Goal: Check status: Check status

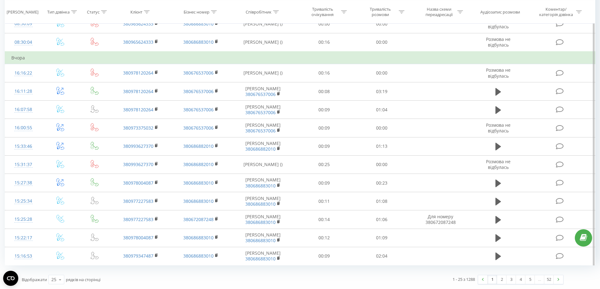
scroll to position [380, 0]
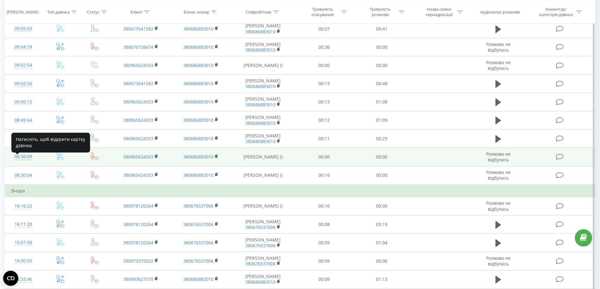
click at [25, 163] on div "08:30:09" at bounding box center [23, 157] width 24 height 12
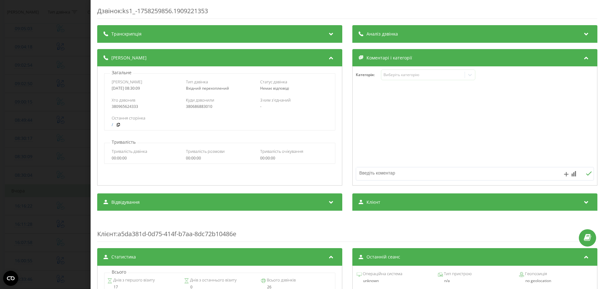
click at [66, 135] on div "Дзвінок : ks1_-1758259856.1909221353 Транскрипція Для AI-аналізу майбутніх дзві…" at bounding box center [302, 144] width 604 height 289
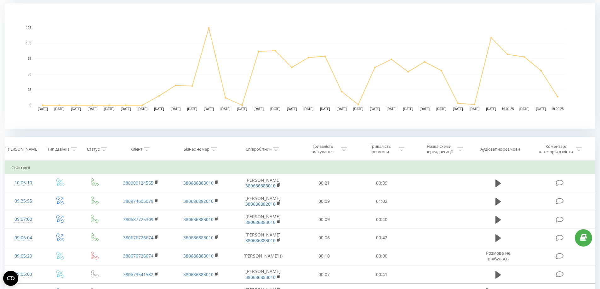
scroll to position [128, 0]
